Goal: Transaction & Acquisition: Subscribe to service/newsletter

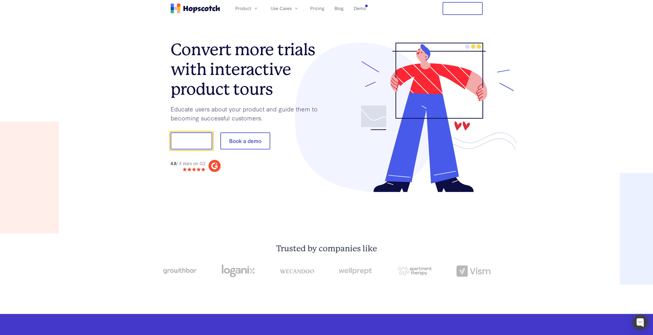
click at [459, 12] on button "Free Trial" at bounding box center [462, 8] width 40 height 13
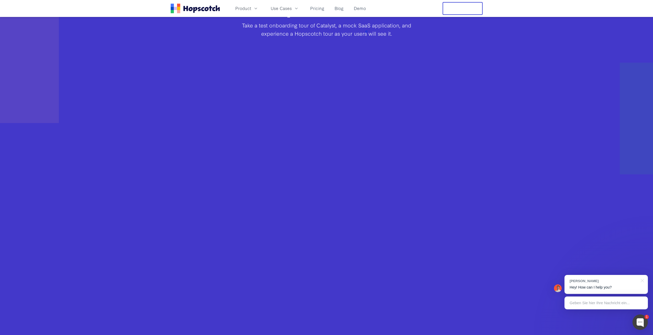
scroll to position [359, 0]
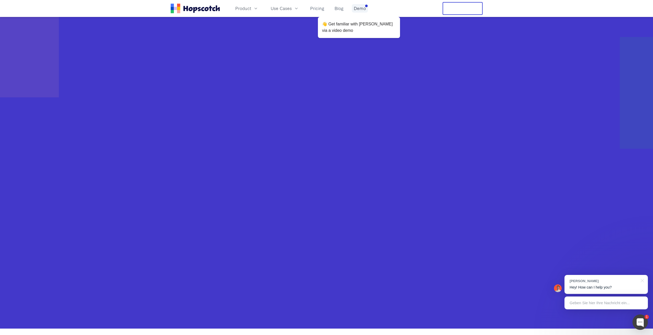
click at [357, 8] on link "Demo" at bounding box center [360, 8] width 16 height 8
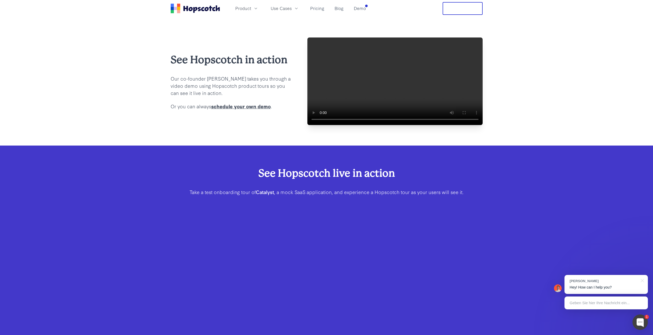
click at [351, 106] on video at bounding box center [394, 80] width 175 height 87
click at [375, 97] on video at bounding box center [394, 80] width 175 height 87
click at [367, 80] on video at bounding box center [394, 80] width 175 height 87
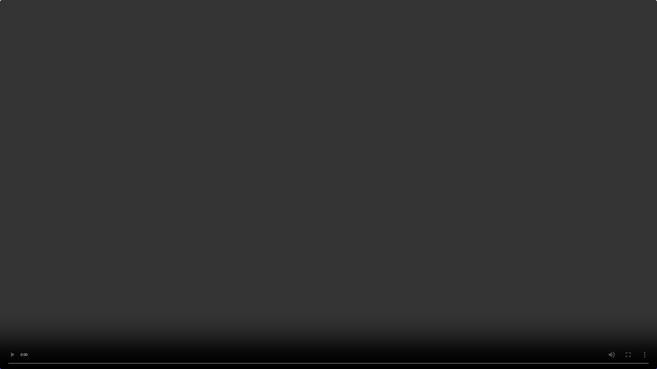
click at [437, 216] on video at bounding box center [328, 184] width 657 height 369
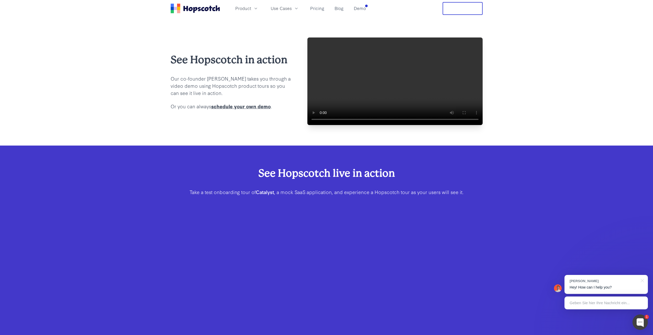
click at [466, 9] on button "Free Trial" at bounding box center [462, 8] width 40 height 13
click at [363, 7] on link "Demo" at bounding box center [360, 8] width 16 height 8
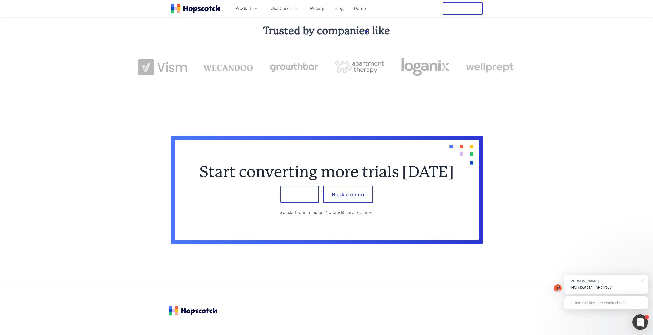
scroll to position [692, 0]
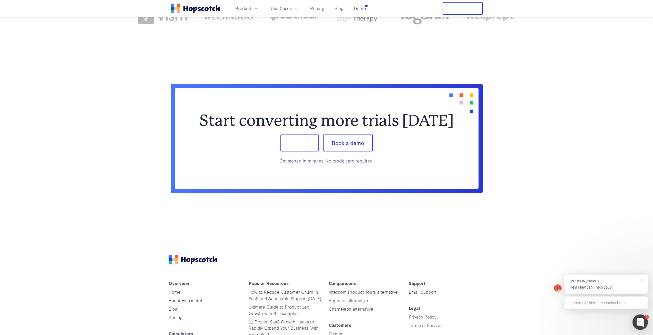
click at [294, 151] on button "Sign up" at bounding box center [299, 142] width 38 height 17
